Goal: Complete Application Form: Complete application form

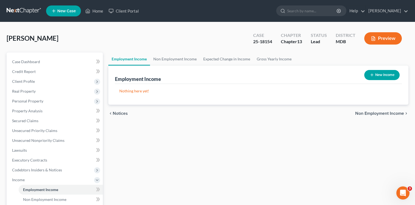
click at [377, 75] on button "New Income" at bounding box center [381, 75] width 35 height 10
select select "0"
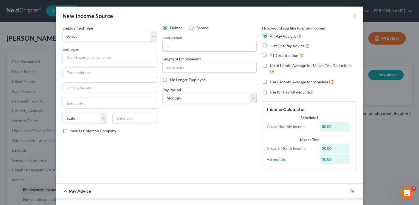
click at [270, 46] on label "Just One Pay Advice" at bounding box center [290, 46] width 40 height 6
click at [272, 46] on input "Just One Pay Advice" at bounding box center [274, 45] width 4 height 4
radio input "true"
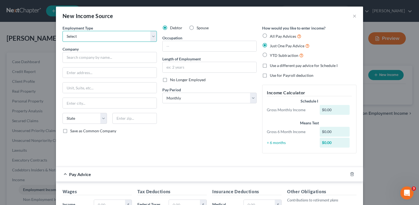
click at [150, 36] on select "Select Full or [DEMOGRAPHIC_DATA] Employment Self Employment" at bounding box center [109, 36] width 94 height 11
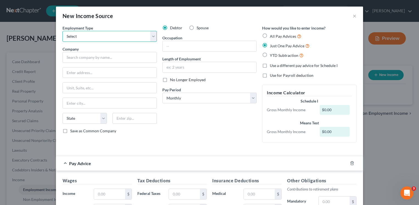
select select "1"
click at [62, 31] on select "Select Full or [DEMOGRAPHIC_DATA] Employment Self Employment" at bounding box center [109, 36] width 94 height 11
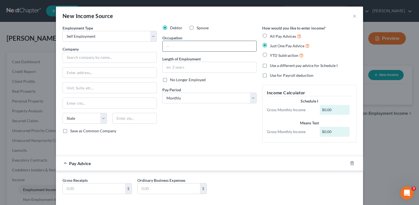
click at [173, 44] on input "text" at bounding box center [209, 46] width 94 height 10
type input "Grant writer."
click at [79, 188] on input "text" at bounding box center [94, 189] width 62 height 10
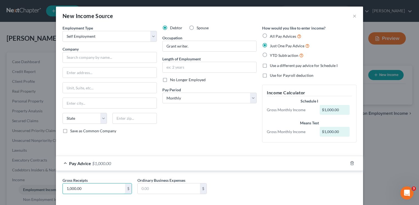
type input "1,000.00"
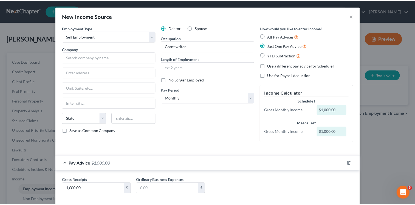
scroll to position [28, 0]
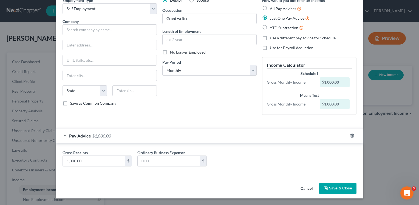
click at [344, 189] on button "Save & Close" at bounding box center [337, 189] width 37 height 12
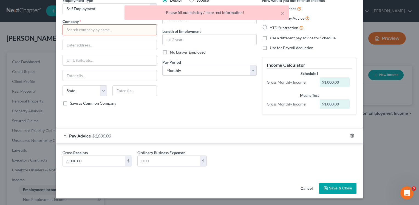
click at [105, 29] on input "text" at bounding box center [109, 29] width 94 height 11
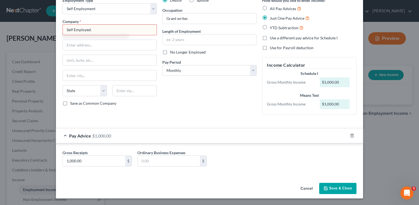
click at [334, 187] on button "Save & Close" at bounding box center [337, 189] width 37 height 12
type input "Self Employed."
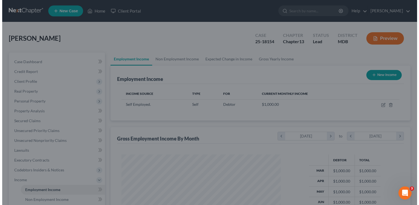
scroll to position [273899, 273828]
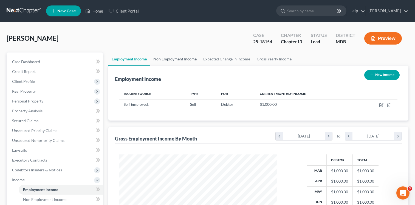
click at [177, 59] on link "Non Employment Income" at bounding box center [175, 59] width 50 height 13
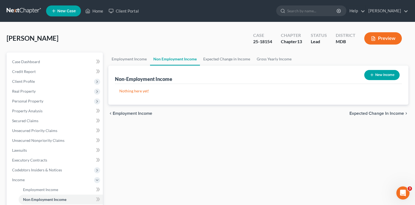
click at [380, 72] on button "New Income" at bounding box center [381, 75] width 35 height 10
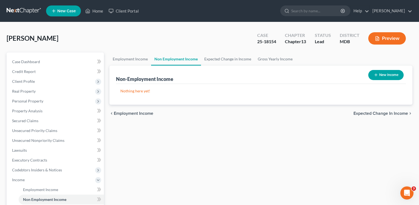
select select "0"
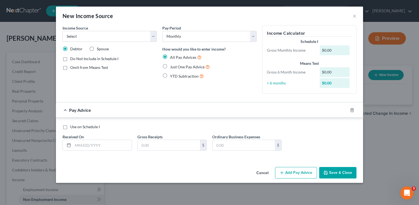
click at [170, 66] on label "Just One Pay Advice" at bounding box center [190, 67] width 40 height 6
click at [172, 66] on input "Just One Pay Advice" at bounding box center [174, 66] width 4 height 4
radio input "true"
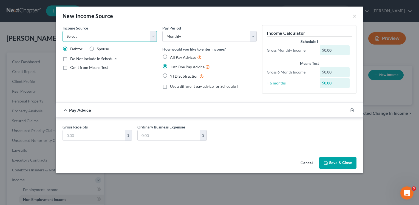
click at [155, 36] on select "Select Unemployment Disability (from employer) Pension Retirement Social Securi…" at bounding box center [109, 36] width 94 height 11
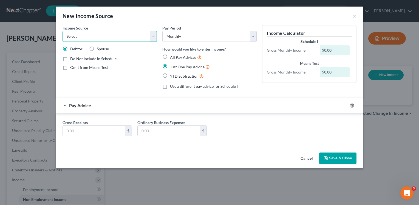
select select "4"
click at [62, 31] on select "Select Unemployment Disability (from employer) Pension Retirement Social Securi…" at bounding box center [109, 36] width 94 height 11
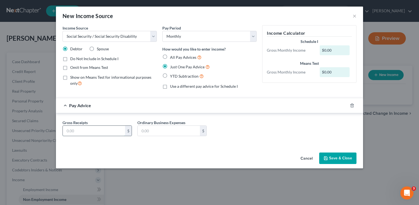
click at [89, 133] on input "text" at bounding box center [94, 131] width 62 height 10
type input "2,208.00"
click at [339, 158] on button "Save & Close" at bounding box center [337, 159] width 37 height 12
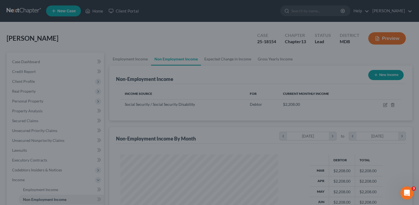
scroll to position [273899, 273828]
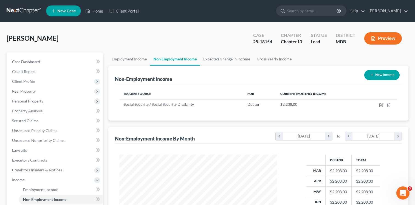
click at [378, 72] on button "New Income" at bounding box center [381, 75] width 35 height 10
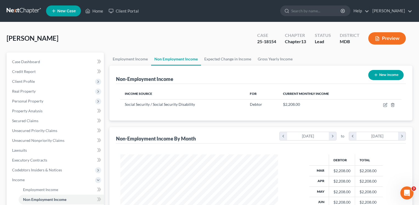
select select "0"
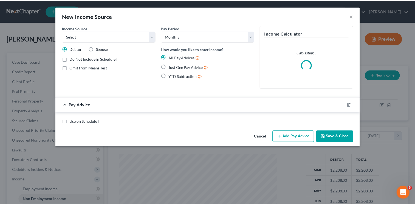
scroll to position [98, 170]
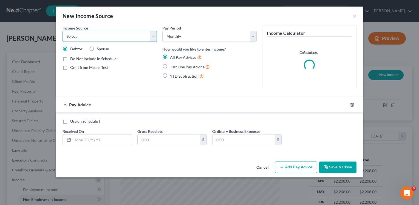
click at [152, 38] on select "Select Unemployment Disability (from employer) Pension Retirement Social Securi…" at bounding box center [109, 36] width 94 height 11
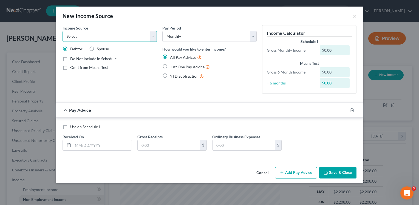
select select "2"
click at [62, 31] on select "Select Unemployment Disability (from employer) Pension Retirement Social Securi…" at bounding box center [109, 36] width 94 height 11
click at [170, 66] on label "Just One Pay Advice" at bounding box center [190, 67] width 40 height 6
click at [172, 66] on input "Just One Pay Advice" at bounding box center [174, 66] width 4 height 4
radio input "true"
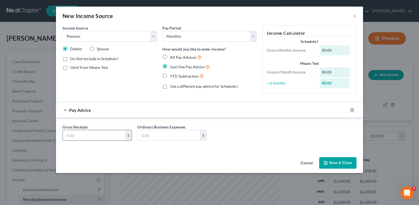
click at [105, 139] on input "text" at bounding box center [94, 135] width 62 height 10
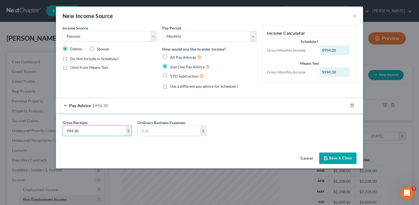
type input "994.38"
click at [345, 160] on button "Save & Close" at bounding box center [337, 159] width 37 height 12
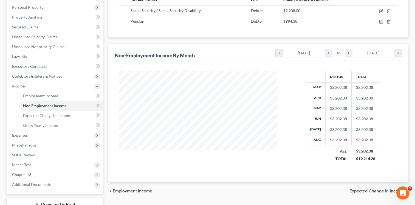
scroll to position [135, 0]
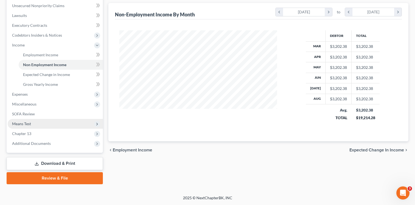
click at [24, 123] on span "Means Test" at bounding box center [21, 124] width 19 height 5
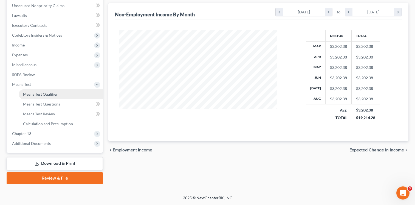
click at [49, 94] on span "Means Test Qualifier" at bounding box center [40, 94] width 35 height 5
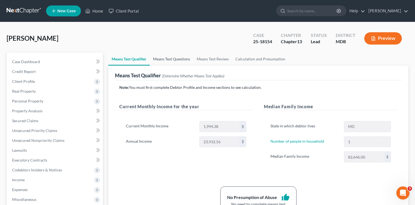
click at [170, 60] on link "Means Test Questions" at bounding box center [172, 59] width 44 height 13
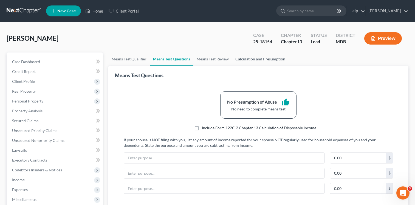
click at [253, 58] on link "Calculation and Presumption" at bounding box center [260, 59] width 56 height 13
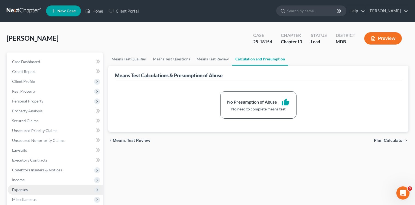
click at [20, 190] on span "Expenses" at bounding box center [20, 190] width 16 height 5
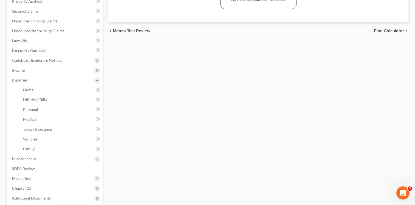
scroll to position [114, 0]
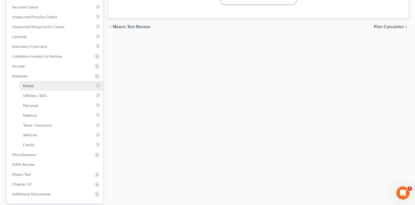
click at [28, 89] on link "Home" at bounding box center [61, 86] width 84 height 10
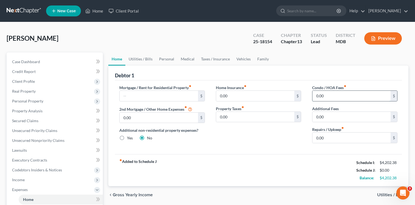
click at [315, 93] on input "0.00" at bounding box center [351, 96] width 78 height 10
type input "725.00"
click at [141, 58] on link "Utilities / Bills" at bounding box center [140, 59] width 30 height 13
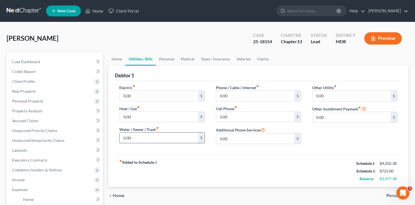
click at [123, 139] on input "0.00" at bounding box center [158, 138] width 78 height 10
type input "50.00"
click at [218, 95] on input "0.00" at bounding box center [255, 96] width 78 height 10
type input "30.00"
click at [218, 116] on input "0.00" at bounding box center [255, 117] width 78 height 10
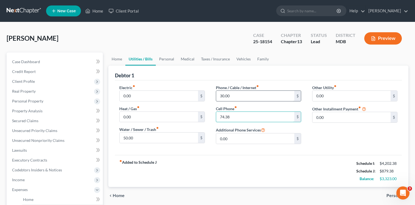
type input "74.38"
click at [220, 95] on input "30.00" at bounding box center [255, 96] width 78 height 10
type input "149.00"
click at [280, 74] on div "Debtor 1" at bounding box center [258, 73] width 287 height 15
click at [166, 59] on link "Personal" at bounding box center [167, 59] width 22 height 13
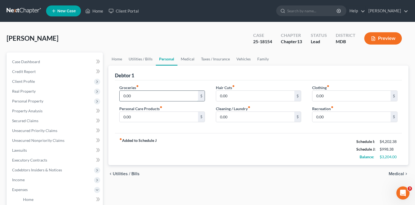
click at [122, 96] on input "0.00" at bounding box center [158, 96] width 78 height 10
type input "510.00"
click at [218, 117] on input "0.00" at bounding box center [255, 117] width 78 height 10
click at [241, 118] on input "5" at bounding box center [255, 117] width 78 height 10
type input "5"
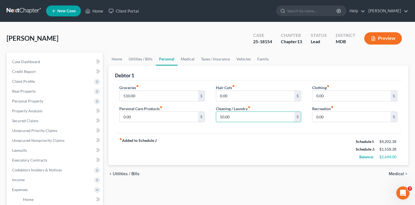
type input "50.00"
click at [200, 137] on div "fiber_manual_record Added to Schedule J Schedule I: $4,202.38 Schedule J: $1,55…" at bounding box center [258, 149] width 287 height 32
click at [183, 59] on link "Medical" at bounding box center [187, 59] width 20 height 13
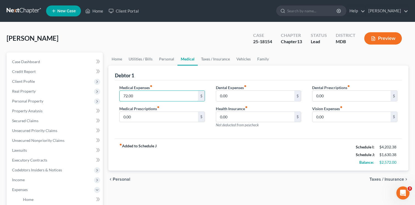
type input "72.00"
click at [170, 158] on div "fiber_manual_record Added to Schedule J Schedule I: $4,202.38 Schedule J: $1,63…" at bounding box center [258, 155] width 287 height 32
click at [210, 58] on link "Taxes / Insurance" at bounding box center [215, 59] width 35 height 13
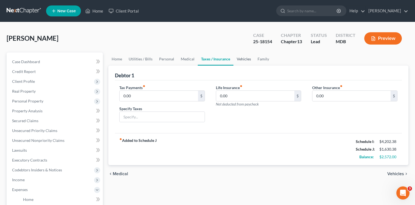
click at [240, 58] on link "Vehicles" at bounding box center [243, 59] width 21 height 13
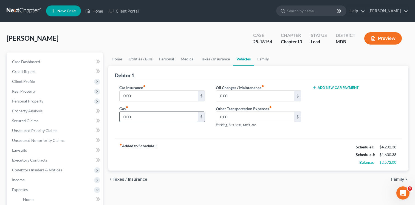
click at [121, 118] on input "0.00" at bounding box center [158, 117] width 78 height 10
type input "80.00"
click at [180, 153] on div "fiber_manual_record Added to Schedule J Schedule I: $4,202.38 Schedule J: $1,71…" at bounding box center [258, 155] width 287 height 32
click at [263, 61] on link "Family" at bounding box center [263, 59] width 18 height 13
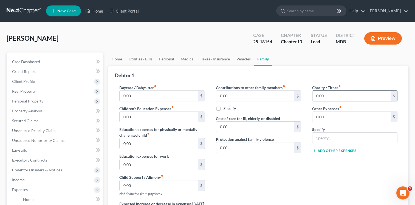
click at [313, 95] on input "0.00" at bounding box center [351, 96] width 78 height 10
type input "10.00"
click at [305, 177] on div "Contributions to other family members fiber_manual_record 0.00 $ Specify Cost o…" at bounding box center [258, 143] width 96 height 116
click at [210, 59] on link "Taxes / Insurance" at bounding box center [215, 59] width 35 height 13
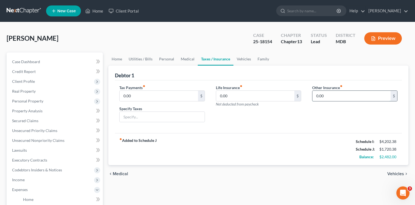
drag, startPoint x: 355, startPoint y: 96, endPoint x: 353, endPoint y: 94, distance: 2.8
click at [355, 95] on input "0.00" at bounding box center [351, 96] width 78 height 10
type input "198.00"
click at [350, 109] on input "text" at bounding box center [354, 111] width 85 height 10
type input "Renters insurance."
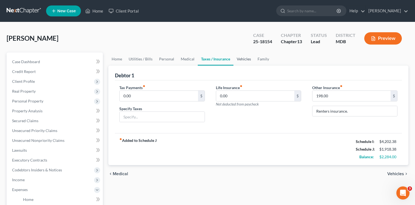
click at [239, 58] on link "Vehicles" at bounding box center [243, 59] width 21 height 13
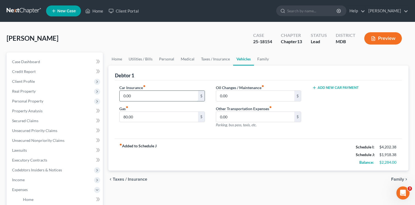
click at [124, 95] on input "0.00" at bounding box center [158, 96] width 78 height 10
type input "182.74"
click at [202, 159] on div "fiber_manual_record Added to Schedule J Schedule I: $4,202.38 Schedule J: $2,10…" at bounding box center [258, 155] width 287 height 32
click at [164, 56] on link "Personal" at bounding box center [167, 59] width 22 height 13
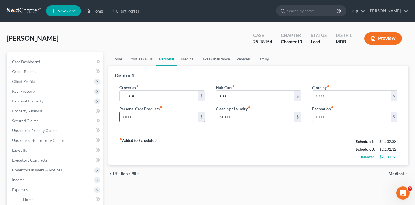
click at [122, 116] on input "0.00" at bounding box center [158, 117] width 78 height 10
type input "50.00"
click at [217, 143] on div "fiber_manual_record Added to Schedule J Schedule I: $4,202.38 Schedule J: $2,15…" at bounding box center [258, 149] width 287 height 32
click at [219, 94] on input "0.00" at bounding box center [255, 96] width 78 height 10
type input "34.00"
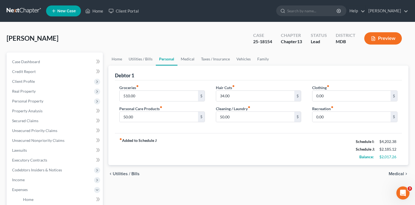
click at [256, 162] on div "fiber_manual_record Added to Schedule J Schedule I: $4,202.38 Schedule J: $2,18…" at bounding box center [258, 149] width 287 height 32
drag, startPoint x: 227, startPoint y: 144, endPoint x: 188, endPoint y: 40, distance: 110.4
click at [188, 40] on div "[PERSON_NAME] Upgraded Case 25-18154 Chapter Chapter 13 Status Lead District MD…" at bounding box center [207, 41] width 401 height 24
click at [259, 58] on link "Family" at bounding box center [263, 59] width 18 height 13
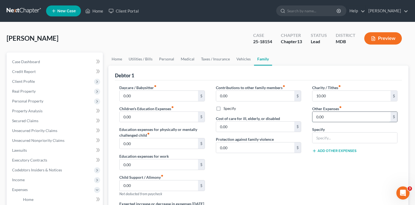
click at [342, 117] on input "0.00" at bounding box center [351, 117] width 78 height 10
type input "100.00"
click at [339, 135] on input "text" at bounding box center [354, 138] width 85 height 10
type input "Pet supplies."
click at [313, 152] on icon at bounding box center [314, 151] width 4 height 4
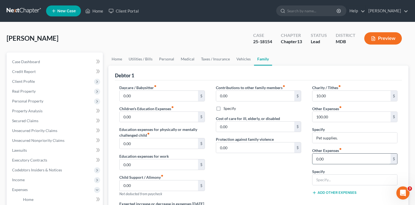
click at [337, 161] on input "0.00" at bounding box center [351, 159] width 78 height 10
type input "181.25"
click at [344, 181] on input "text" at bounding box center [354, 180] width 85 height 10
type input "Vet visits."
click at [114, 56] on link "Home" at bounding box center [116, 59] width 17 height 13
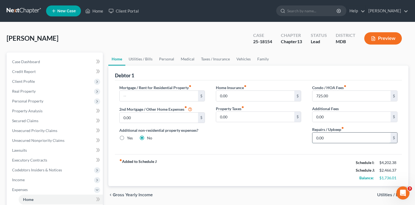
click at [315, 137] on input "0.00" at bounding box center [351, 138] width 78 height 10
type input "500.00"
click at [266, 157] on div "fiber_manual_record Added to Schedule J Schedule I: $4,202.38 Schedule J: $2,96…" at bounding box center [258, 171] width 287 height 32
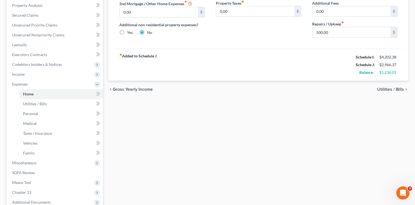
scroll to position [108, 0]
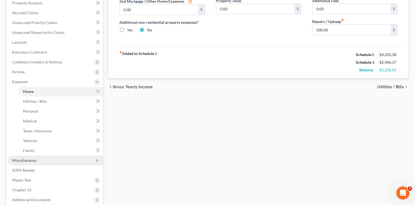
click at [29, 162] on span "Miscellaneous" at bounding box center [24, 160] width 24 height 5
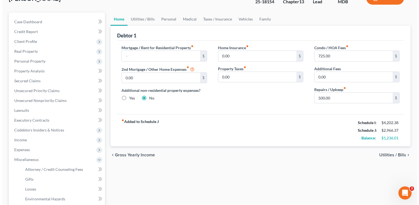
scroll to position [36, 0]
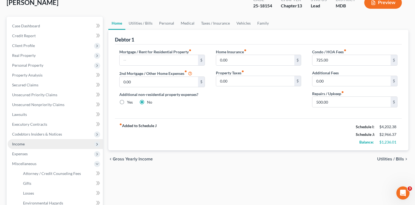
click at [20, 142] on span "Income" at bounding box center [55, 144] width 95 height 10
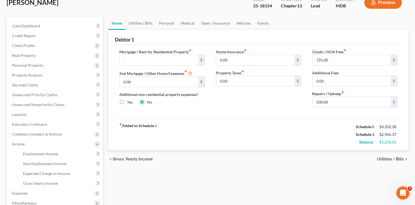
drag, startPoint x: 20, startPoint y: 145, endPoint x: 9, endPoint y: 170, distance: 28.0
click at [5, 168] on div "Case Dashboard Payments Invoices Payments Payments Credit Report Client Profile" at bounding box center [55, 150] width 102 height 267
click at [43, 185] on span "Gross Yearly Income" at bounding box center [40, 183] width 35 height 5
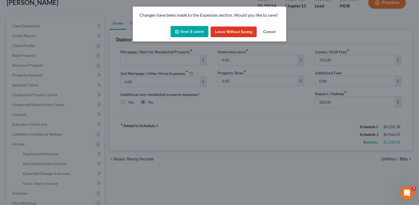
click at [185, 33] on button "Save & Leave" at bounding box center [189, 32] width 38 height 12
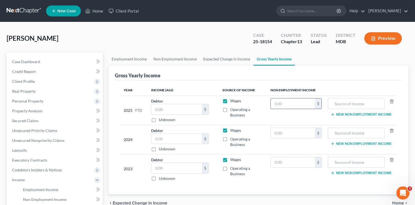
click at [275, 103] on input "text" at bounding box center [292, 104] width 44 height 10
click at [362, 104] on input "text" at bounding box center [355, 104] width 51 height 10
click at [310, 105] on input "11,932.56" at bounding box center [292, 104] width 44 height 10
type input "0"
click at [230, 110] on label "Operating a Business" at bounding box center [246, 112] width 32 height 11
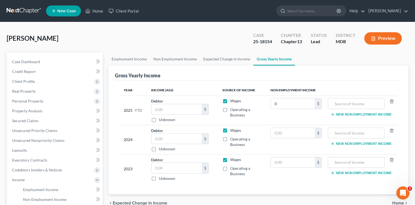
click at [232, 110] on input "Operating a Business" at bounding box center [234, 109] width 4 height 4
checkbox input "true"
click at [190, 111] on input "text" at bounding box center [176, 109] width 50 height 10
click at [273, 101] on input "0" at bounding box center [292, 104] width 44 height 10
type input "0"
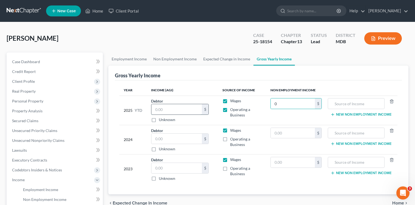
click at [178, 110] on input "text" at bounding box center [176, 109] width 50 height 10
click at [230, 102] on label "Wages" at bounding box center [235, 100] width 11 height 5
click at [232, 102] on input "Wages" at bounding box center [234, 100] width 4 height 4
checkbox input "false"
click at [286, 106] on input "0" at bounding box center [292, 104] width 44 height 10
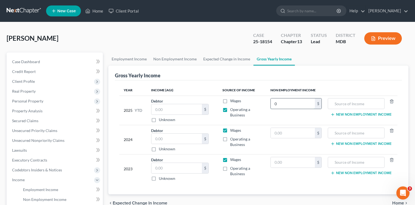
type input "0"
click at [230, 110] on label "Operating a Business" at bounding box center [246, 112] width 32 height 11
click at [232, 110] on input "Operating a Business" at bounding box center [234, 109] width 4 height 4
checkbox input "false"
click at [278, 104] on input "0" at bounding box center [292, 104] width 44 height 10
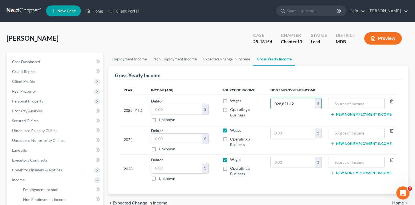
type input "028,821.42"
click at [333, 113] on icon "button" at bounding box center [332, 115] width 4 height 4
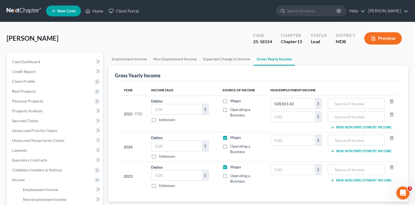
click at [332, 127] on icon "button" at bounding box center [332, 127] width 4 height 4
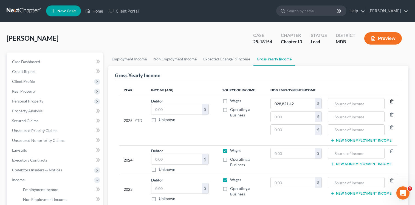
click at [393, 101] on icon "button" at bounding box center [391, 101] width 4 height 4
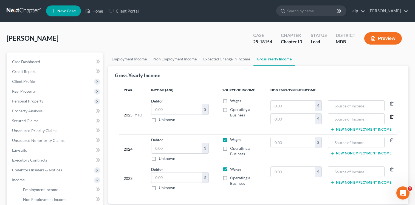
click at [390, 118] on icon "button" at bounding box center [391, 117] width 2 height 4
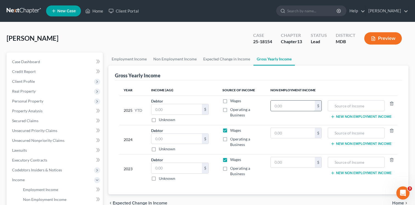
click at [290, 104] on input "text" at bounding box center [292, 106] width 44 height 10
type input "28,821.42"
click at [343, 106] on input "text" at bounding box center [355, 106] width 51 height 10
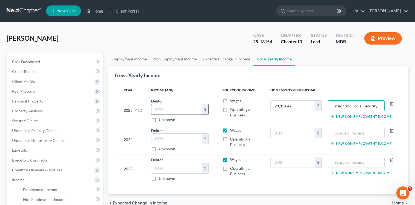
type input "Pension and Social Security."
click at [166, 112] on input "text" at bounding box center [176, 109] width 50 height 10
type input "9,000.00"
click at [230, 110] on label "Operating a Business" at bounding box center [246, 112] width 32 height 11
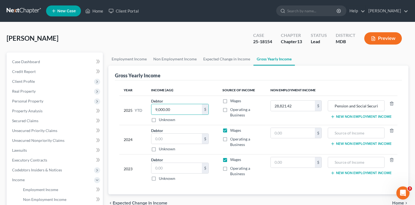
click at [232, 110] on input "Operating a Business" at bounding box center [234, 109] width 4 height 4
checkbox input "true"
click at [161, 140] on input "text" at bounding box center [176, 139] width 50 height 10
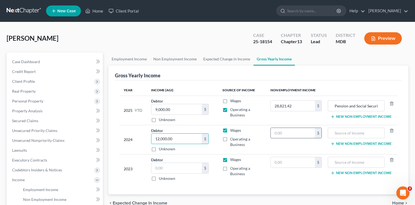
type input "12,000.00"
click at [288, 133] on input "text" at bounding box center [292, 133] width 44 height 10
type input "38,428.56"
click at [349, 134] on input "text" at bounding box center [355, 133] width 51 height 10
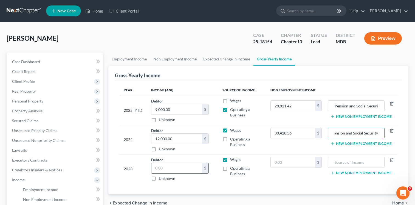
type input "Pension and Social Security"
click at [155, 167] on input "text" at bounding box center [176, 168] width 50 height 10
click at [230, 139] on label "Operating a Business" at bounding box center [246, 142] width 32 height 11
click at [232, 139] on input "Operating a Business" at bounding box center [234, 139] width 4 height 4
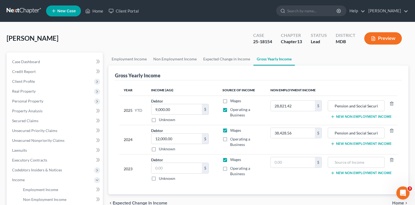
checkbox input "true"
click at [230, 129] on label "Wages" at bounding box center [235, 130] width 11 height 5
click at [232, 129] on input "Wages" at bounding box center [234, 130] width 4 height 4
checkbox input "false"
click at [230, 167] on label "Operating a Business" at bounding box center [246, 171] width 32 height 11
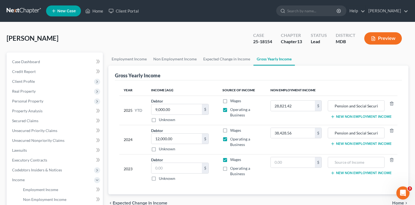
click at [232, 167] on input "Operating a Business" at bounding box center [234, 168] width 4 height 4
checkbox input "true"
click at [230, 160] on label "Wages" at bounding box center [235, 159] width 11 height 5
click at [232, 160] on input "Wages" at bounding box center [234, 159] width 4 height 4
checkbox input "false"
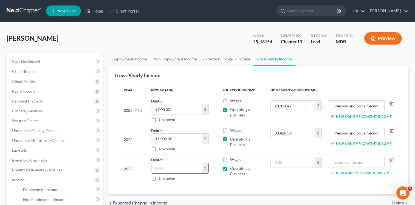
click at [173, 169] on input "text" at bounding box center [176, 168] width 50 height 10
type input "12,000.00"
click at [286, 164] on input "text" at bounding box center [292, 163] width 44 height 10
type input "38,428.56"
click at [355, 161] on input "text" at bounding box center [355, 163] width 51 height 10
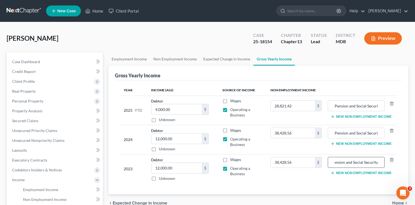
scroll to position [0, 4]
type input "Pension and Social Security."
click at [205, 181] on div "Unknown" at bounding box center [180, 178] width 58 height 5
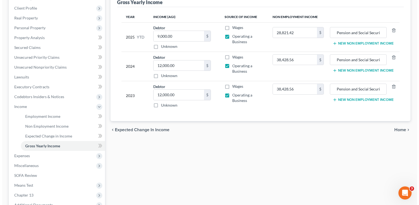
scroll to position [75, 0]
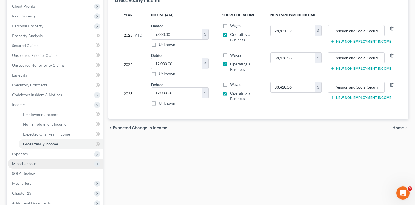
click at [28, 166] on span "Miscellaneous" at bounding box center [24, 164] width 24 height 5
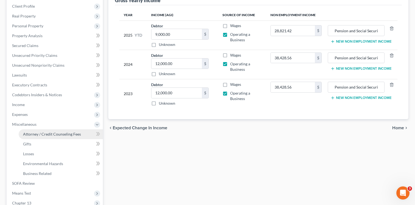
click at [61, 135] on span "Attorney / Credit Counseling Fees" at bounding box center [52, 134] width 58 height 5
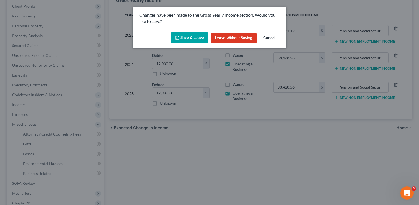
click at [193, 38] on button "Save & Leave" at bounding box center [189, 38] width 38 height 12
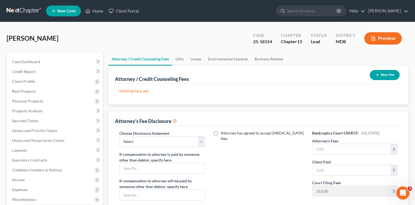
click at [386, 78] on button "New Fee" at bounding box center [384, 75] width 30 height 10
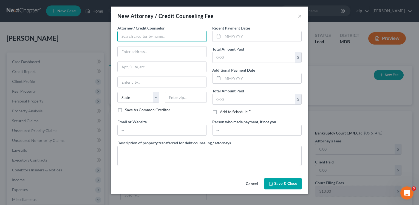
click at [195, 36] on input "text" at bounding box center [161, 36] width 89 height 11
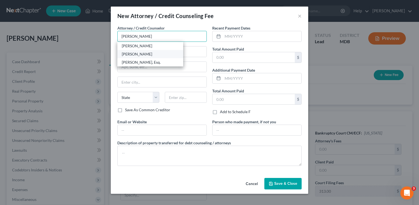
type input "[PERSON_NAME]"
click at [142, 53] on div "[PERSON_NAME]" at bounding box center [150, 54] width 57 height 5
type input "[STREET_ADDRESS]"
type input "Suite 440"
type input "[GEOGRAPHIC_DATA]"
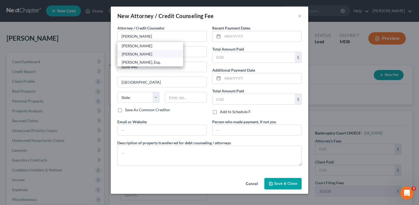
select select "21"
type input "20852"
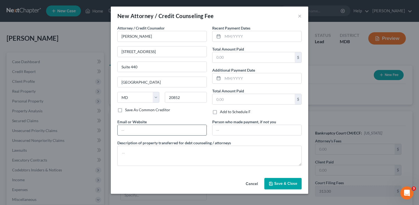
click at [159, 130] on input "text" at bounding box center [162, 130] width 89 height 10
type input "[EMAIL_ADDRESS][DOMAIN_NAME]"
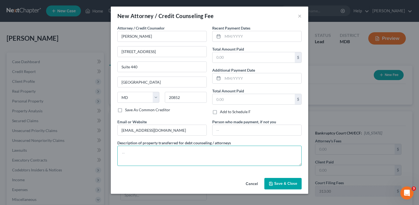
click at [149, 150] on textarea at bounding box center [209, 156] width 184 height 20
type textarea "Money."
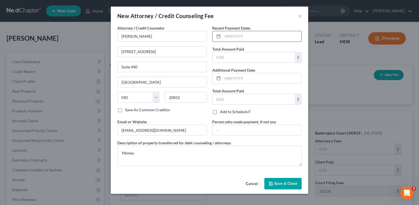
click at [228, 36] on input "text" at bounding box center [261, 36] width 79 height 10
type input "09/2024"
click at [231, 52] on input "text" at bounding box center [253, 57] width 82 height 10
type input "3,800.00"
click at [284, 183] on span "Save & Close" at bounding box center [285, 184] width 23 height 5
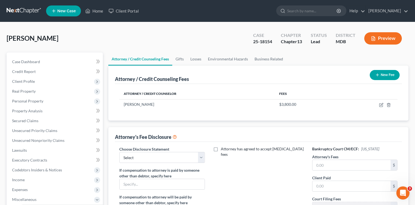
click at [380, 70] on button "New Fee" at bounding box center [384, 75] width 30 height 10
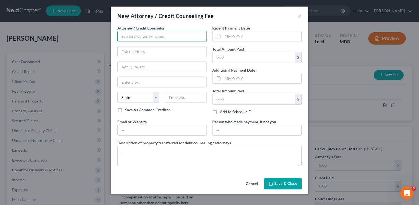
click at [180, 36] on input "text" at bounding box center [161, 36] width 89 height 11
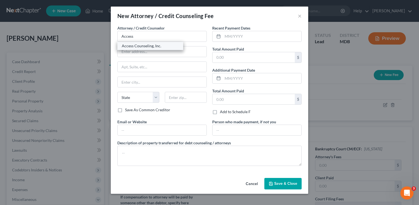
click at [153, 48] on div "Access Counseling, Inc." at bounding box center [150, 45] width 57 height 5
type input "Access Counseling, Inc."
type input "[STREET_ADDRESS]"
type input "Suite 26001"
type input "[GEOGRAPHIC_DATA]"
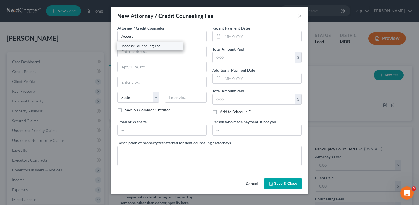
select select "4"
type input "90071"
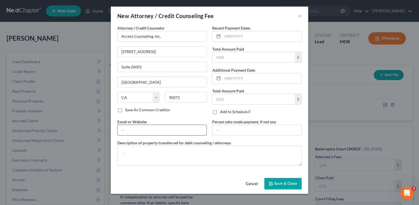
click at [157, 134] on input "text" at bounding box center [162, 130] width 89 height 10
type input "[DOMAIN_NAME]"
click at [132, 158] on textarea at bounding box center [209, 156] width 184 height 20
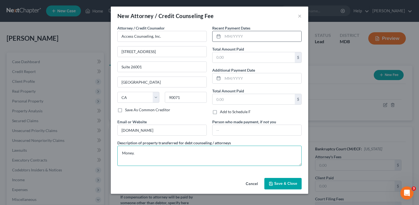
type textarea "Money."
click at [249, 31] on div at bounding box center [256, 36] width 89 height 11
click at [243, 38] on input "text" at bounding box center [261, 36] width 79 height 10
type input "06/2024"
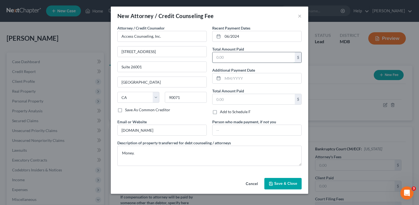
click at [225, 55] on input "text" at bounding box center [253, 57] width 82 height 10
type input "40.00"
click at [282, 182] on span "Save & Close" at bounding box center [285, 184] width 23 height 5
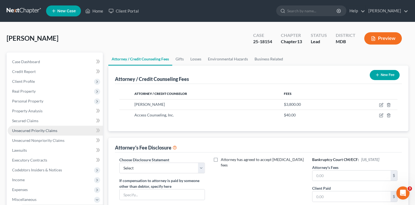
click at [40, 132] on span "Unsecured Priority Claims" at bounding box center [34, 131] width 45 height 5
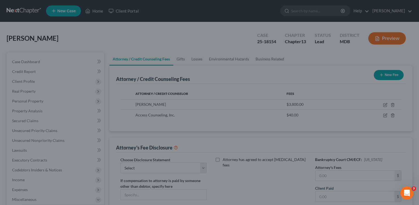
click at [38, 132] on div at bounding box center [209, 102] width 419 height 205
drag, startPoint x: 243, startPoint y: 13, endPoint x: 231, endPoint y: 26, distance: 18.0
click at [242, 14] on div at bounding box center [209, 102] width 419 height 205
click at [229, 29] on div at bounding box center [209, 102] width 419 height 205
click at [328, 67] on div at bounding box center [209, 102] width 419 height 205
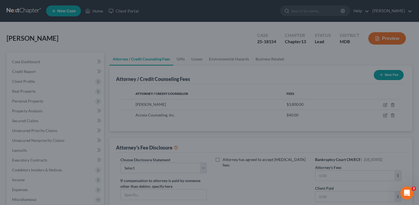
click at [327, 67] on div at bounding box center [209, 102] width 419 height 205
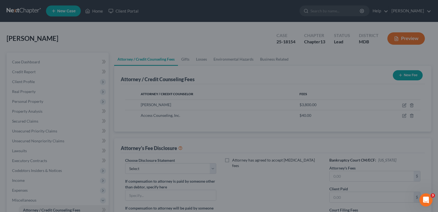
click at [85, 40] on div at bounding box center [219, 106] width 438 height 212
drag, startPoint x: 85, startPoint y: 40, endPoint x: 84, endPoint y: 43, distance: 2.8
click at [85, 41] on div at bounding box center [219, 106] width 438 height 212
click at [402, 76] on div at bounding box center [219, 106] width 438 height 212
click at [401, 78] on div at bounding box center [219, 106] width 438 height 212
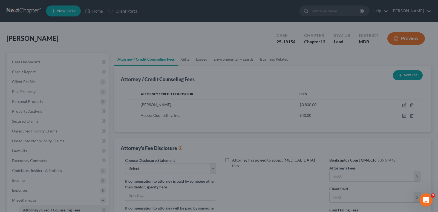
click at [202, 116] on div at bounding box center [219, 106] width 438 height 212
click at [71, 170] on div at bounding box center [219, 106] width 438 height 212
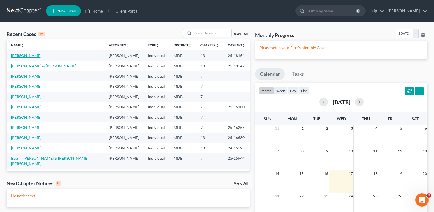
click at [27, 54] on link "[PERSON_NAME]" at bounding box center [26, 55] width 30 height 5
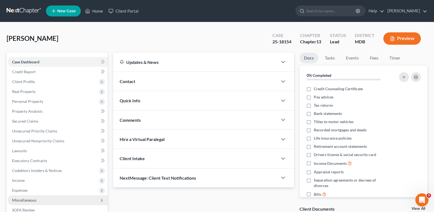
click at [29, 202] on span "Miscellaneous" at bounding box center [58, 200] width 100 height 10
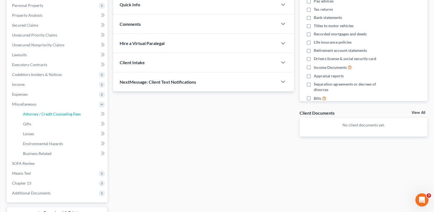
scroll to position [96, 0]
click at [48, 115] on span "Attorney / Credit Counseling Fees" at bounding box center [52, 113] width 58 height 5
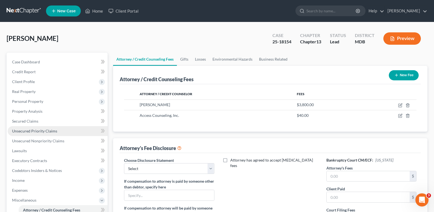
click at [41, 131] on span "Unsecured Priority Claims" at bounding box center [34, 131] width 45 height 5
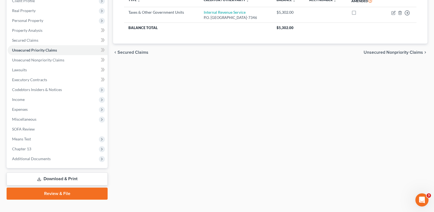
scroll to position [89, 0]
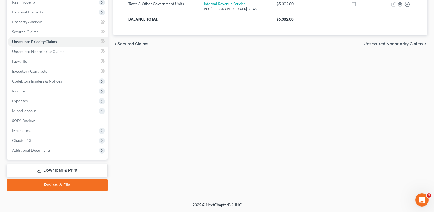
click at [39, 171] on line at bounding box center [39, 170] width 0 height 2
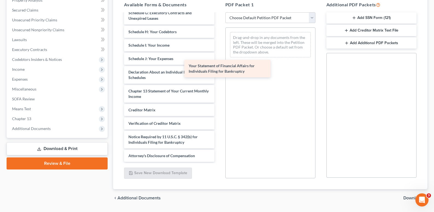
scroll to position [109, 0]
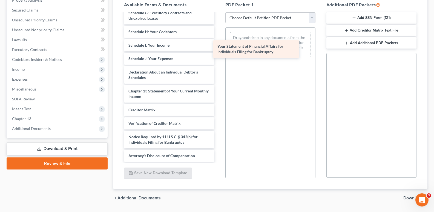
drag, startPoint x: 168, startPoint y: 88, endPoint x: 257, endPoint y: 48, distance: 97.4
click at [219, 48] on div "Your Statement of Financial Affairs for Individuals Filing for Bankruptcy Volun…" at bounding box center [169, 36] width 99 height 252
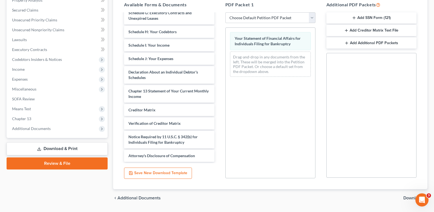
scroll to position [127, 0]
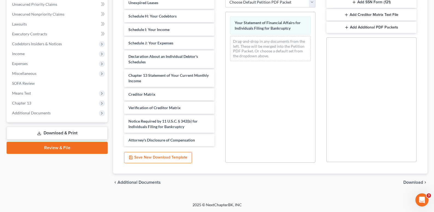
click at [412, 182] on span "Download" at bounding box center [414, 182] width 20 height 4
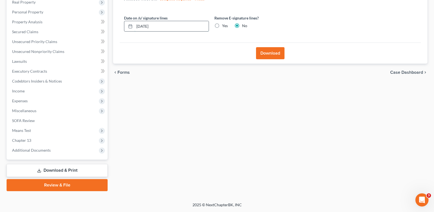
drag, startPoint x: 144, startPoint y: 25, endPoint x: 152, endPoint y: 23, distance: 8.3
click at [147, 25] on input "09/17/2025" at bounding box center [172, 26] width 74 height 10
type input "09/18/2025"
click at [271, 55] on button "Download" at bounding box center [270, 53] width 28 height 12
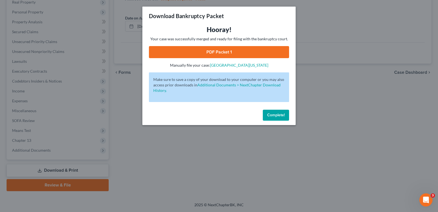
click at [242, 54] on link "PDF Packet 1" at bounding box center [219, 52] width 140 height 12
click at [272, 114] on span "Complete!" at bounding box center [276, 115] width 18 height 5
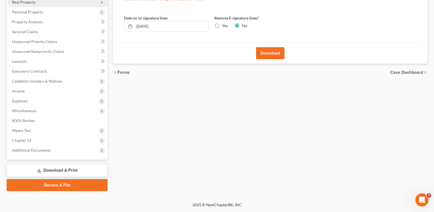
click at [30, 1] on span "Real Property" at bounding box center [24, 2] width 24 height 5
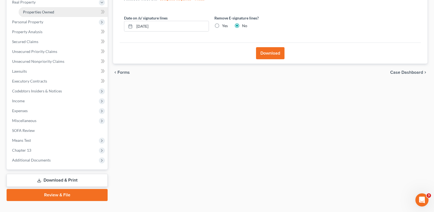
click at [52, 12] on span "Properties Owned" at bounding box center [38, 12] width 31 height 5
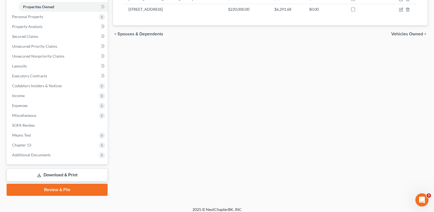
scroll to position [99, 0]
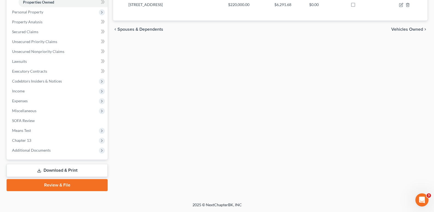
click at [64, 173] on link "Download & Print" at bounding box center [57, 170] width 101 height 13
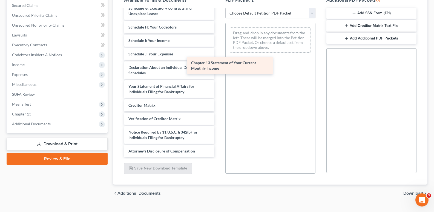
scroll to position [109, 0]
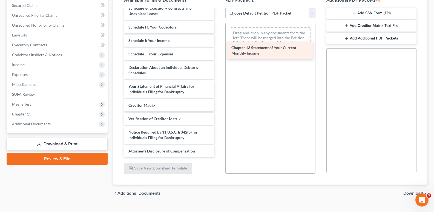
drag, startPoint x: 165, startPoint y: 89, endPoint x: 268, endPoint y: 52, distance: 109.4
click at [219, 52] on div "Chapter 13 Statement of Your Current Monthly Income Voluntary Petition for Indi…" at bounding box center [169, 31] width 99 height 252
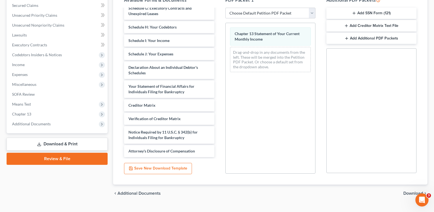
scroll to position [127, 0]
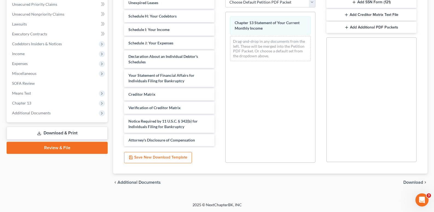
click at [411, 180] on span "Download" at bounding box center [414, 182] width 20 height 4
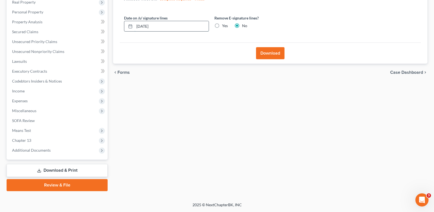
click at [142, 25] on input "09/17/2025" at bounding box center [172, 26] width 74 height 10
type input "09/18/2025"
click at [277, 54] on button "Download" at bounding box center [270, 53] width 28 height 12
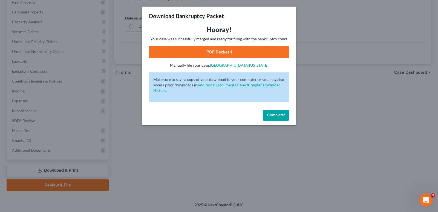
click at [239, 53] on link "PDF Packet 1" at bounding box center [219, 52] width 140 height 12
drag, startPoint x: 272, startPoint y: 109, endPoint x: 271, endPoint y: 112, distance: 3.2
click at [271, 112] on div "Complete!" at bounding box center [218, 116] width 153 height 18
click at [271, 113] on span "Complete!" at bounding box center [276, 115] width 18 height 5
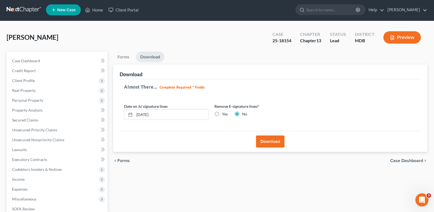
scroll to position [0, 0]
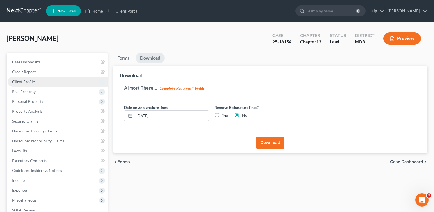
click at [28, 83] on span "Client Profile" at bounding box center [23, 81] width 23 height 5
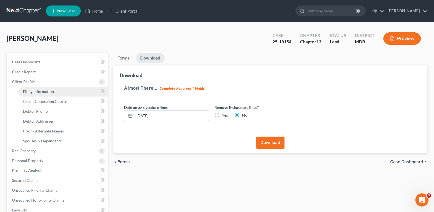
click at [52, 90] on span "Filing Information" at bounding box center [38, 91] width 31 height 5
select select "1"
select select "0"
select select "3"
select select "21"
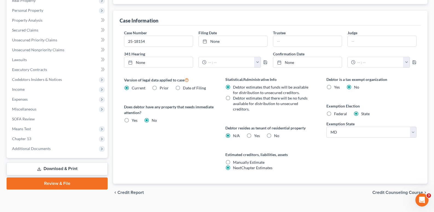
scroll to position [160, 0]
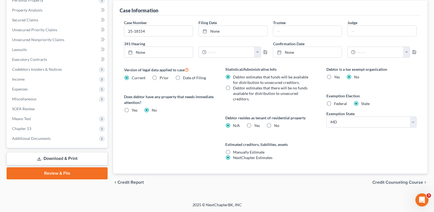
click at [50, 156] on link "Download & Print" at bounding box center [57, 158] width 101 height 13
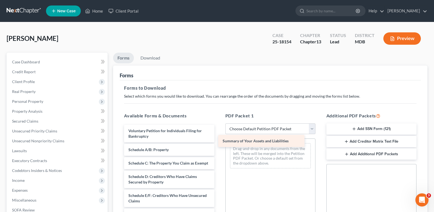
drag, startPoint x: 155, startPoint y: 153, endPoint x: 249, endPoint y: 144, distance: 94.7
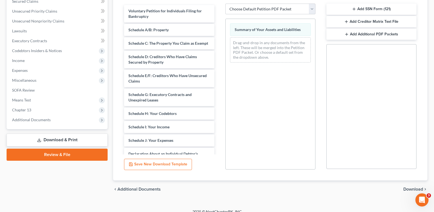
scroll to position [122, 0]
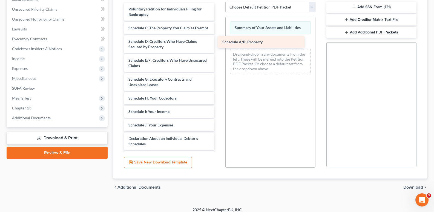
drag, startPoint x: 156, startPoint y: 30, endPoint x: 250, endPoint y: 44, distance: 95.0
click at [219, 44] on div "Schedule A/B: Property Voluntary Petition for Individuals Filing for Bankruptcy…" at bounding box center [169, 125] width 99 height 244
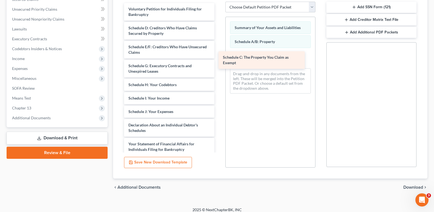
drag, startPoint x: 160, startPoint y: 31, endPoint x: 254, endPoint y: 61, distance: 99.0
click at [219, 61] on div "Schedule C: The Property You Claim as Exempt Voluntary Petition for Individuals…" at bounding box center [169, 118] width 99 height 230
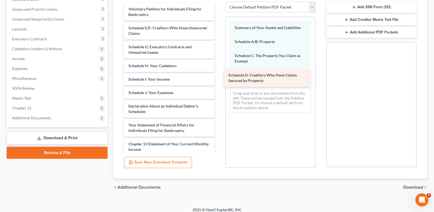
drag, startPoint x: 152, startPoint y: 27, endPoint x: 252, endPoint y: 74, distance: 110.6
click at [219, 74] on div "Schedule D: Creditors Who Have Claims Secured by Property Voluntary Petition fo…" at bounding box center [169, 109] width 99 height 212
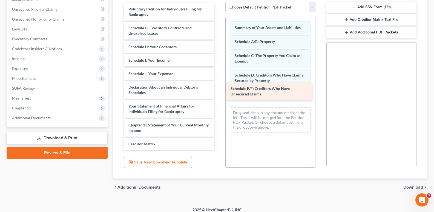
drag, startPoint x: 154, startPoint y: 28, endPoint x: 256, endPoint y: 89, distance: 118.8
click at [219, 89] on div "Schedule E/F: Creditors Who Have Unsecured Claims Voluntary Petition for Indivi…" at bounding box center [169, 99] width 99 height 193
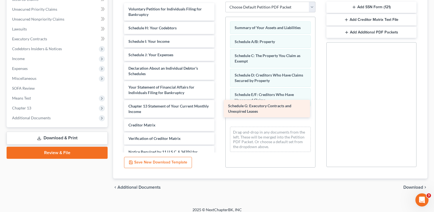
drag, startPoint x: 161, startPoint y: 30, endPoint x: 260, endPoint y: 107, distance: 126.0
click at [219, 107] on div "Schedule G: Executory Contracts and Unexpired Leases Voluntary Petition for Ind…" at bounding box center [169, 90] width 99 height 174
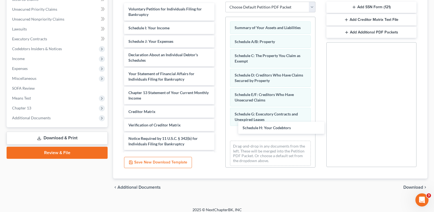
drag, startPoint x: 159, startPoint y: 27, endPoint x: 274, endPoint y: 127, distance: 151.9
click at [219, 126] on div "Schedule H: Your Codebtors Voluntary Petition for Individuals Filing for Bankru…" at bounding box center [169, 83] width 99 height 160
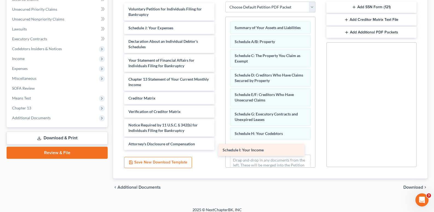
drag, startPoint x: 152, startPoint y: 26, endPoint x: 248, endPoint y: 144, distance: 151.9
click at [219, 144] on div "Schedule I: Your Income Voluntary Petition for Individuals Filing for Bankruptc…" at bounding box center [169, 76] width 99 height 147
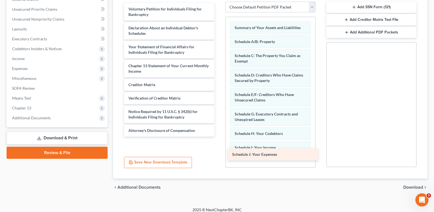
drag, startPoint x: 145, startPoint y: 28, endPoint x: 249, endPoint y: 154, distance: 163.5
click at [219, 136] on div "Schedule J: Your Expenses Voluntary Petition for Individuals Filing for Bankrup…" at bounding box center [169, 69] width 99 height 133
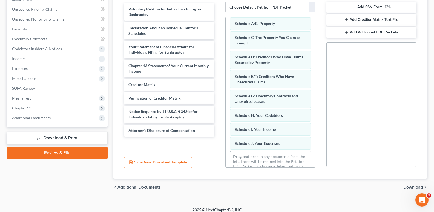
scroll to position [18, 0]
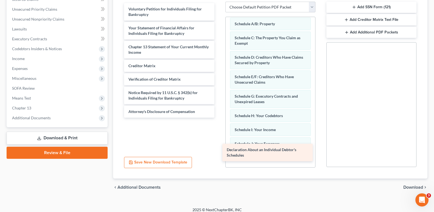
drag, startPoint x: 151, startPoint y: 26, endPoint x: 249, endPoint y: 148, distance: 156.4
click at [219, 118] on div "Declaration About an Individual Debtor's Schedules Voluntary Petition for Indiv…" at bounding box center [169, 60] width 99 height 115
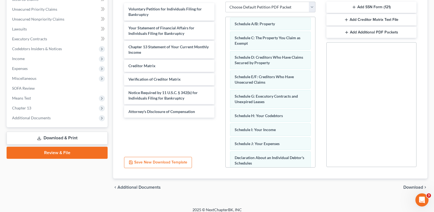
click at [409, 187] on span "Download" at bounding box center [414, 187] width 20 height 4
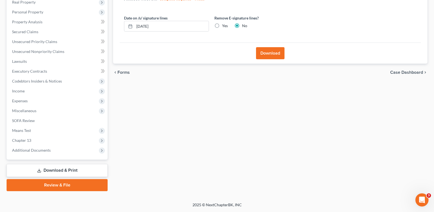
scroll to position [89, 0]
click at [142, 25] on input "09/17/2025" at bounding box center [172, 26] width 74 height 10
type input "09/18/2025"
click at [264, 50] on button "Download" at bounding box center [270, 53] width 28 height 12
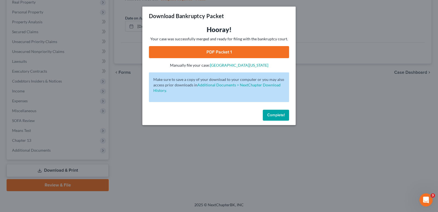
click at [223, 50] on link "PDF Packet 1" at bounding box center [219, 52] width 140 height 12
click at [280, 117] on button "Complete!" at bounding box center [276, 115] width 26 height 11
